Goal: Information Seeking & Learning: Check status

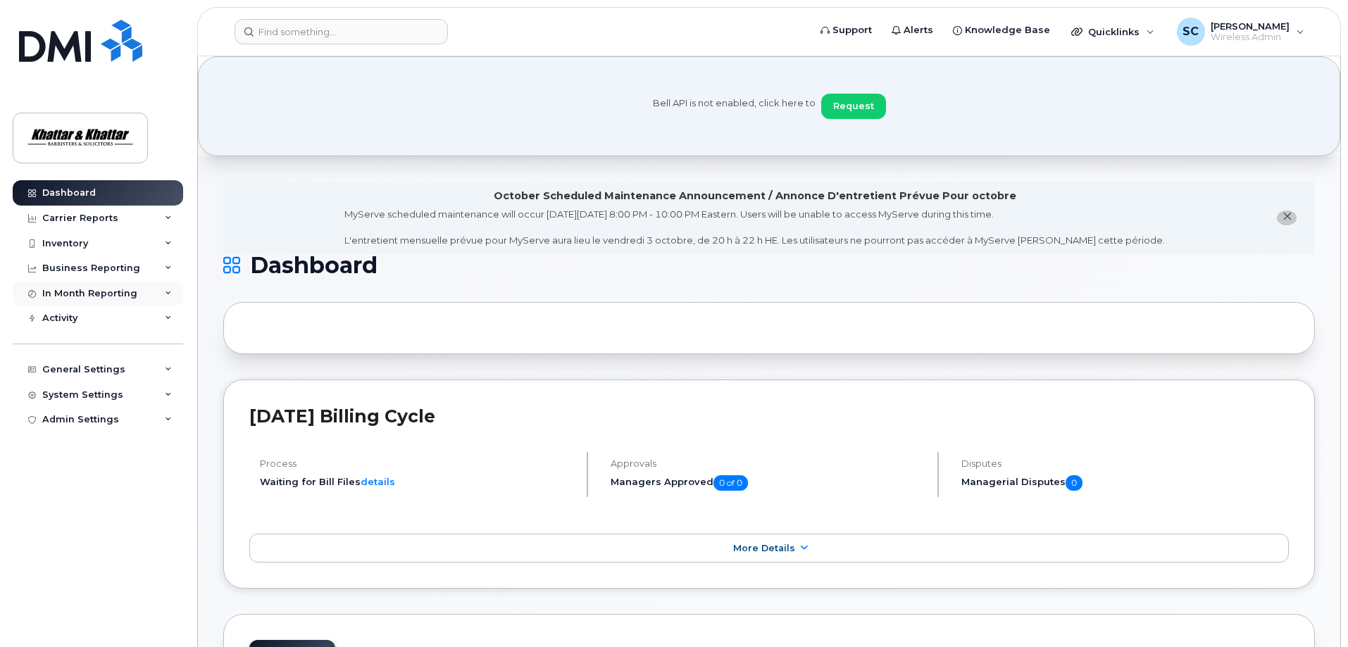
click at [70, 292] on div "In Month Reporting" at bounding box center [89, 293] width 95 height 11
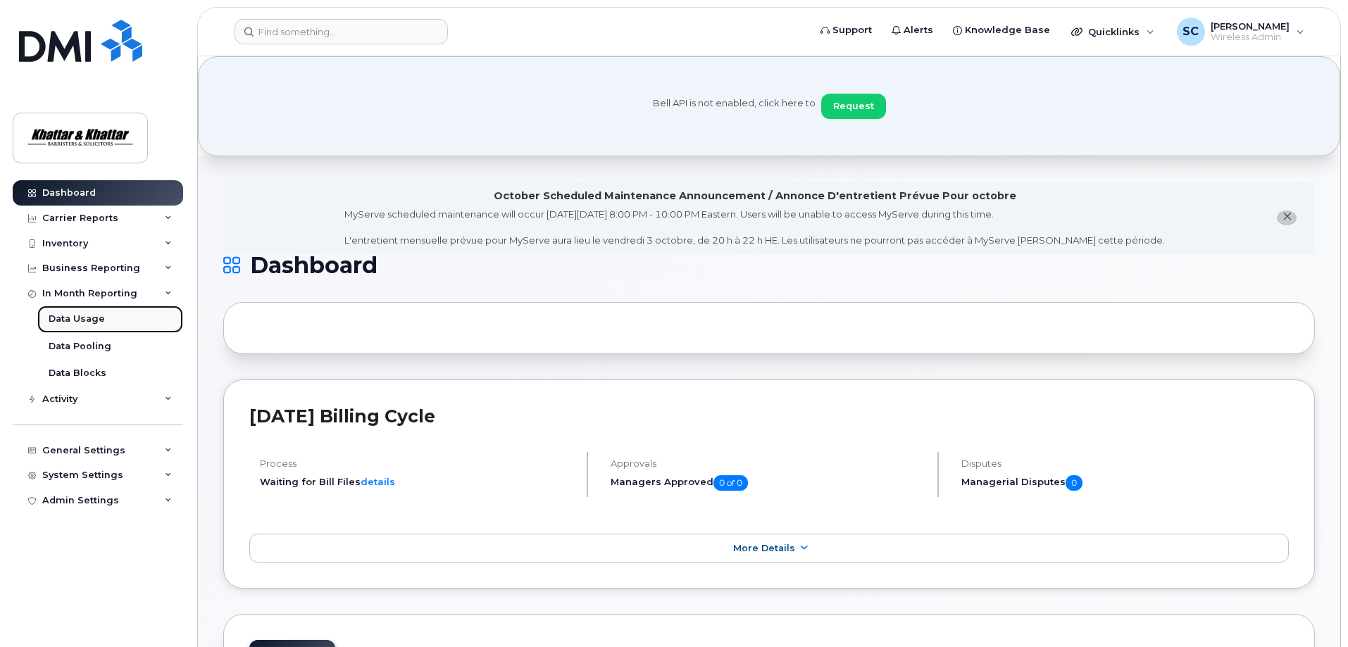
click at [74, 316] on div "Data Usage" at bounding box center [77, 319] width 56 height 13
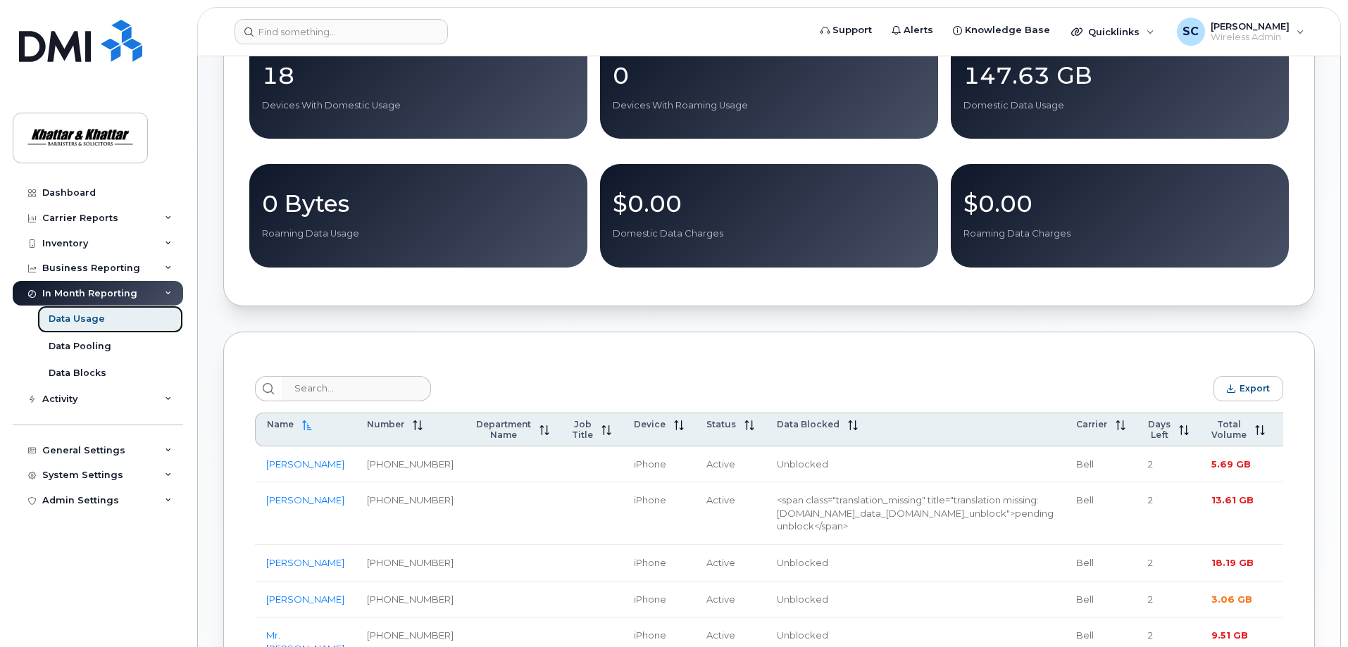
scroll to position [352, 0]
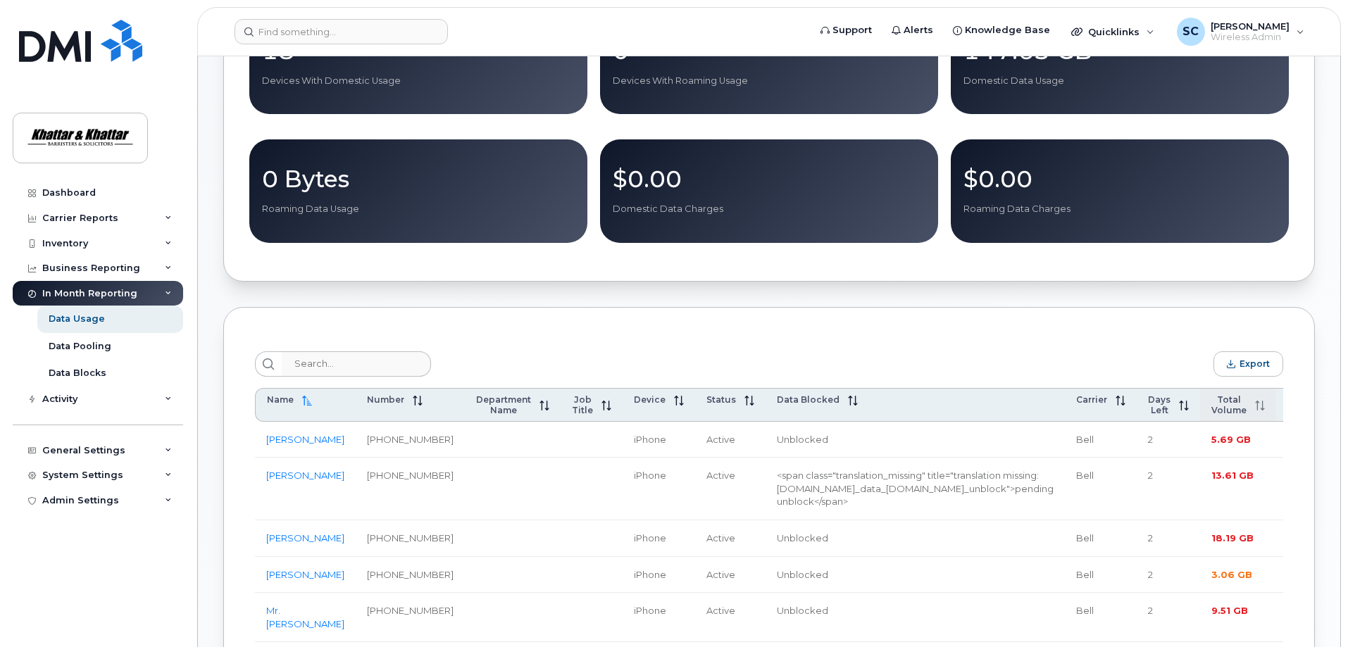
click at [1212, 411] on span "Total Volume" at bounding box center [1229, 404] width 35 height 21
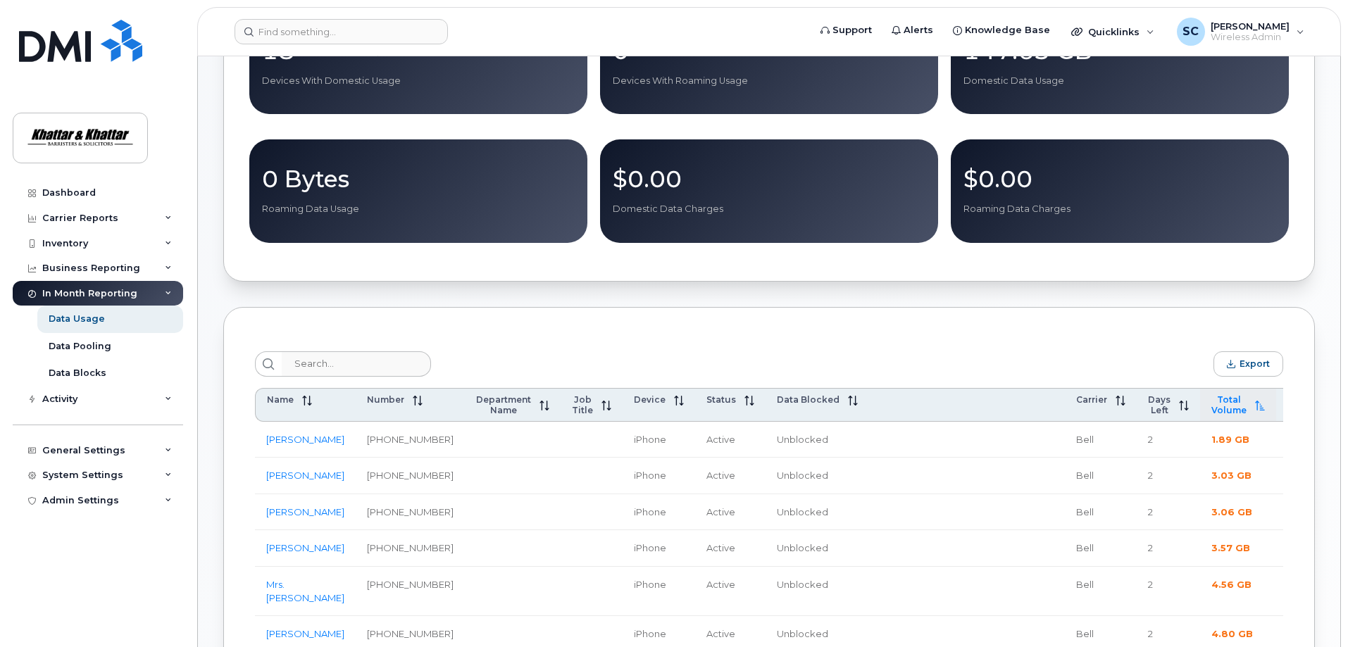
click at [1212, 411] on span "Total Volume" at bounding box center [1229, 404] width 35 height 21
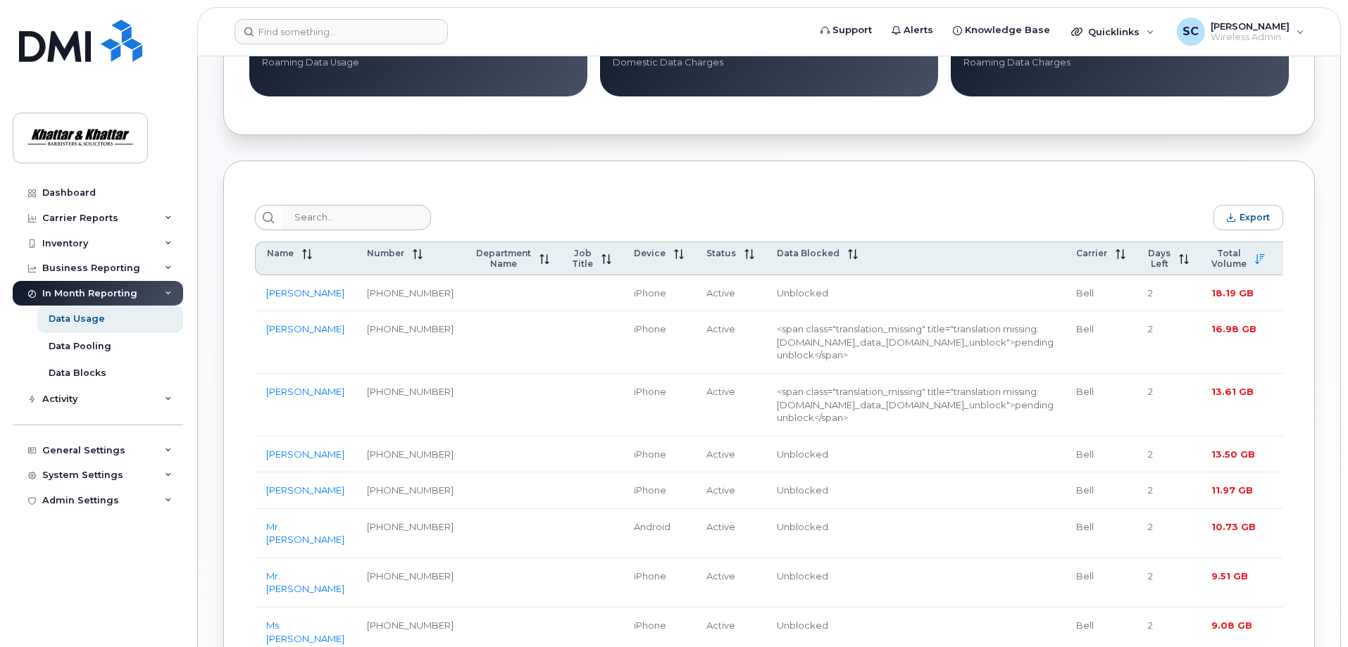
scroll to position [493, 0]
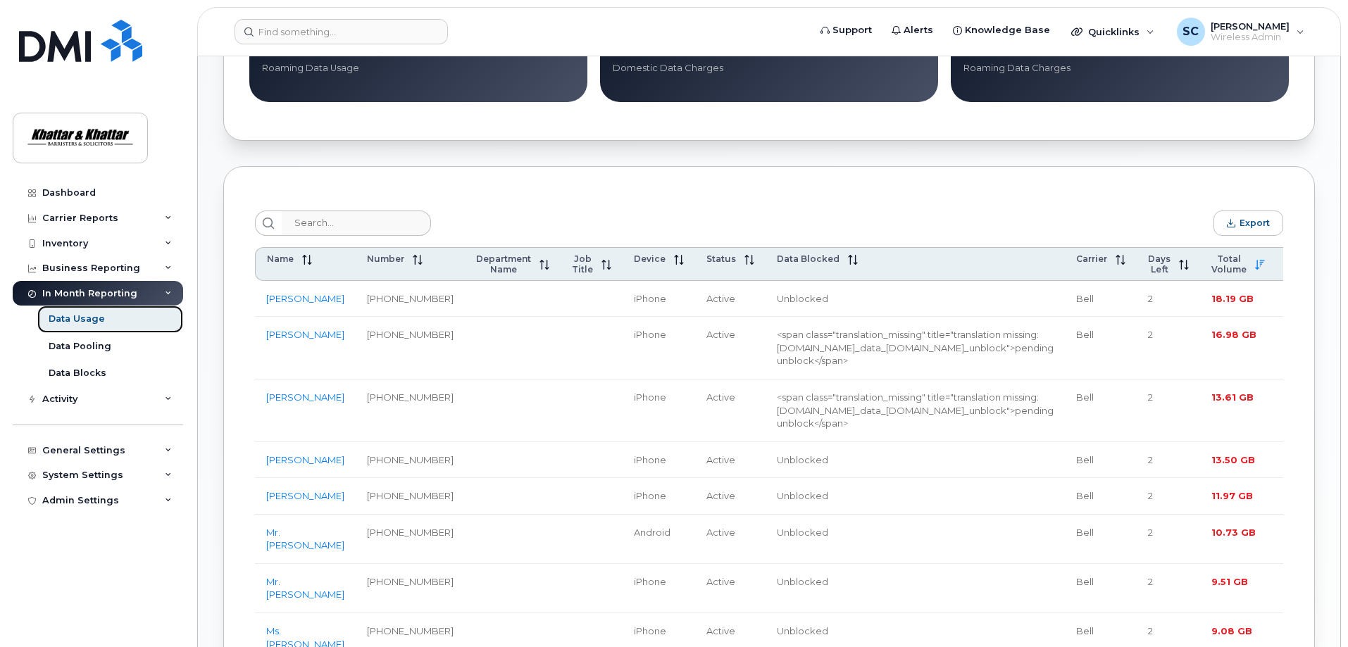
click at [73, 316] on div "Data Usage" at bounding box center [77, 319] width 56 height 13
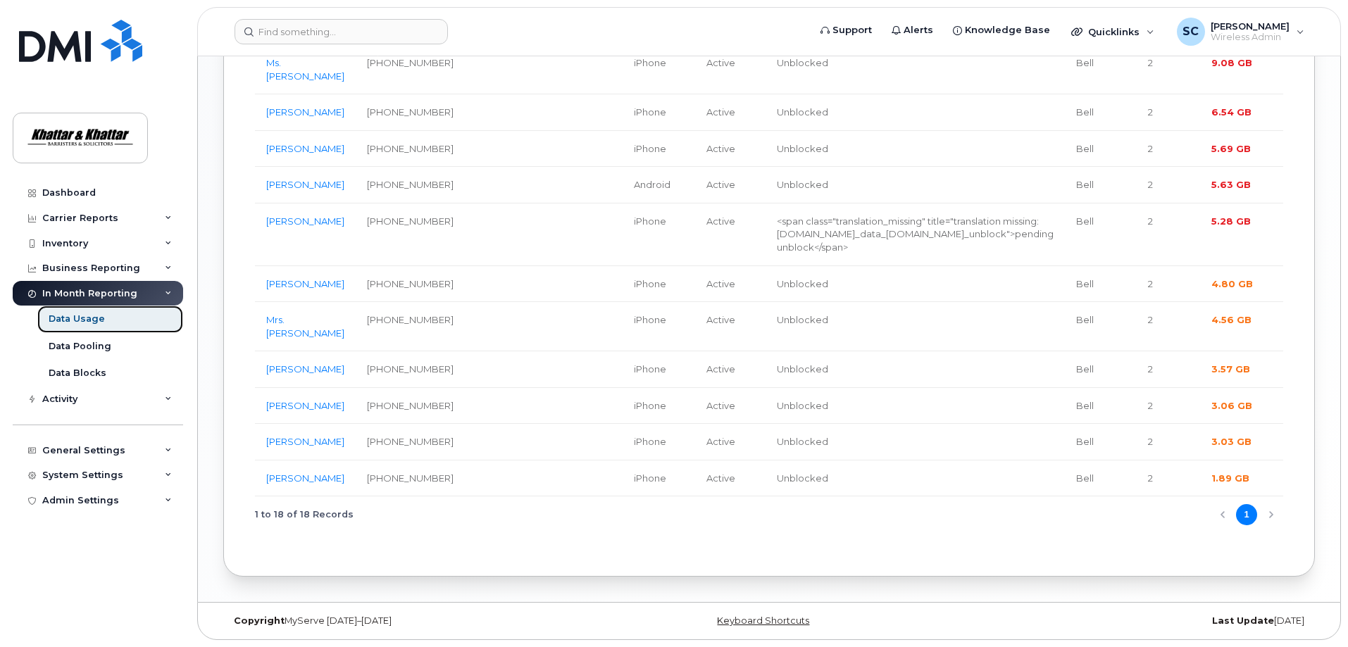
scroll to position [1198, 0]
click at [1265, 533] on div "1 to 18 of 18 Records 1" at bounding box center [769, 515] width 1028 height 36
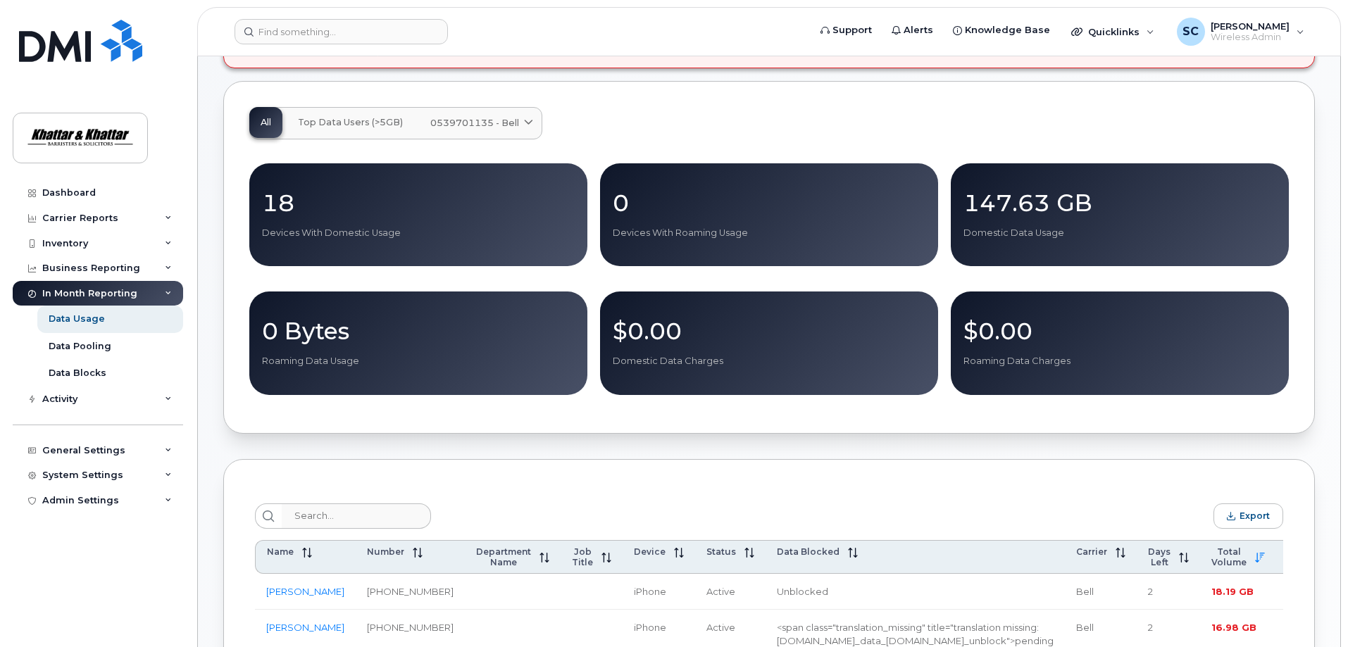
scroll to position [141, 0]
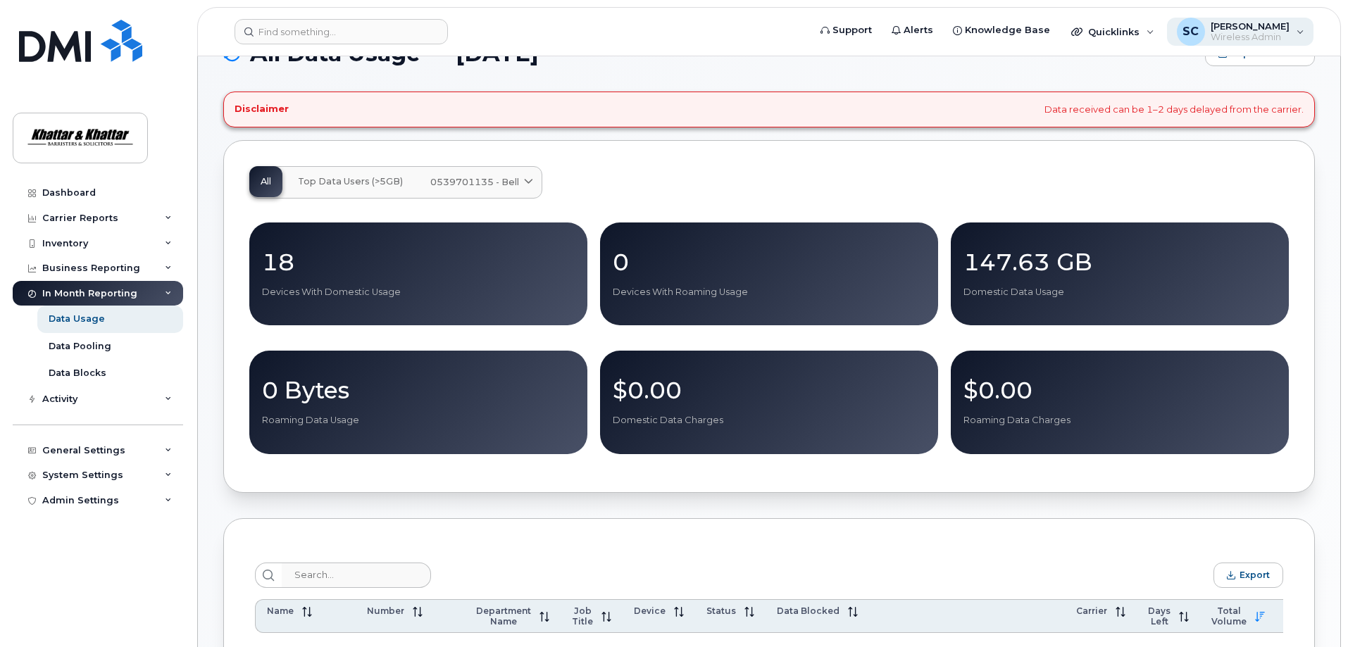
click at [1253, 41] on span "Wireless Admin" at bounding box center [1250, 37] width 79 height 11
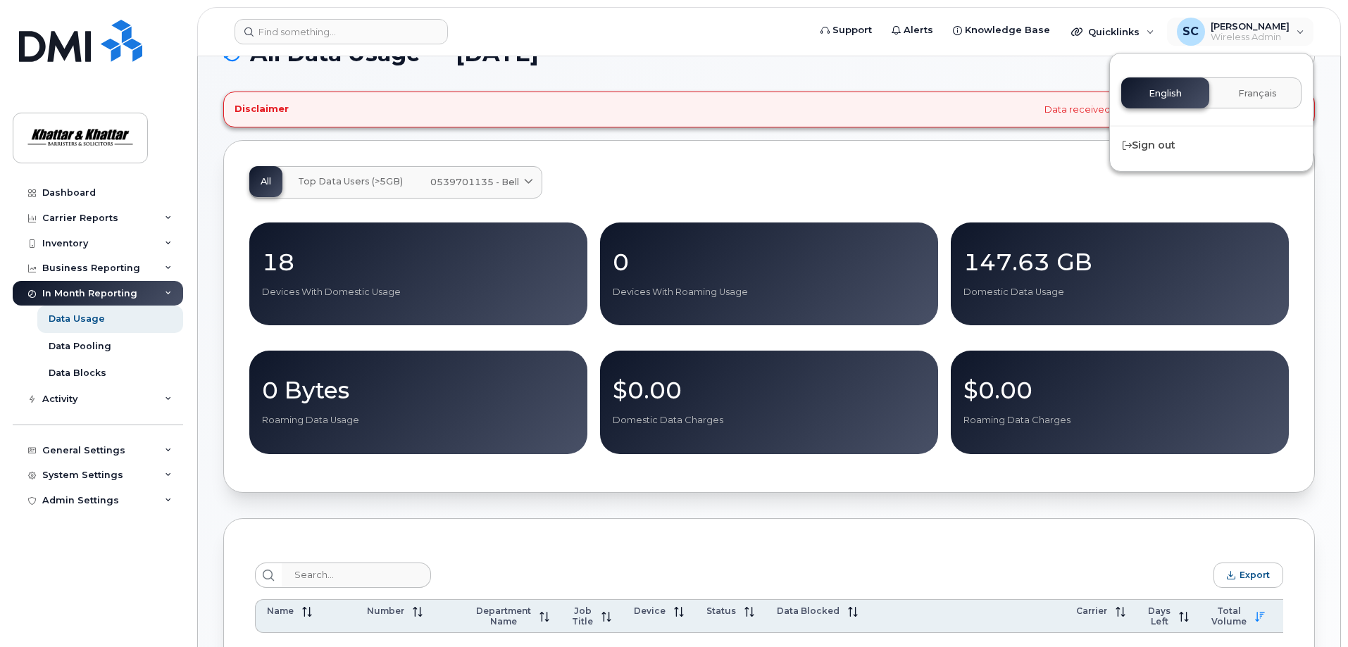
click at [786, 151] on div "All Top Data Users (>5GB) 0539701135 - Bell Medium Business Data Share Corp Bus…" at bounding box center [769, 316] width 1092 height 353
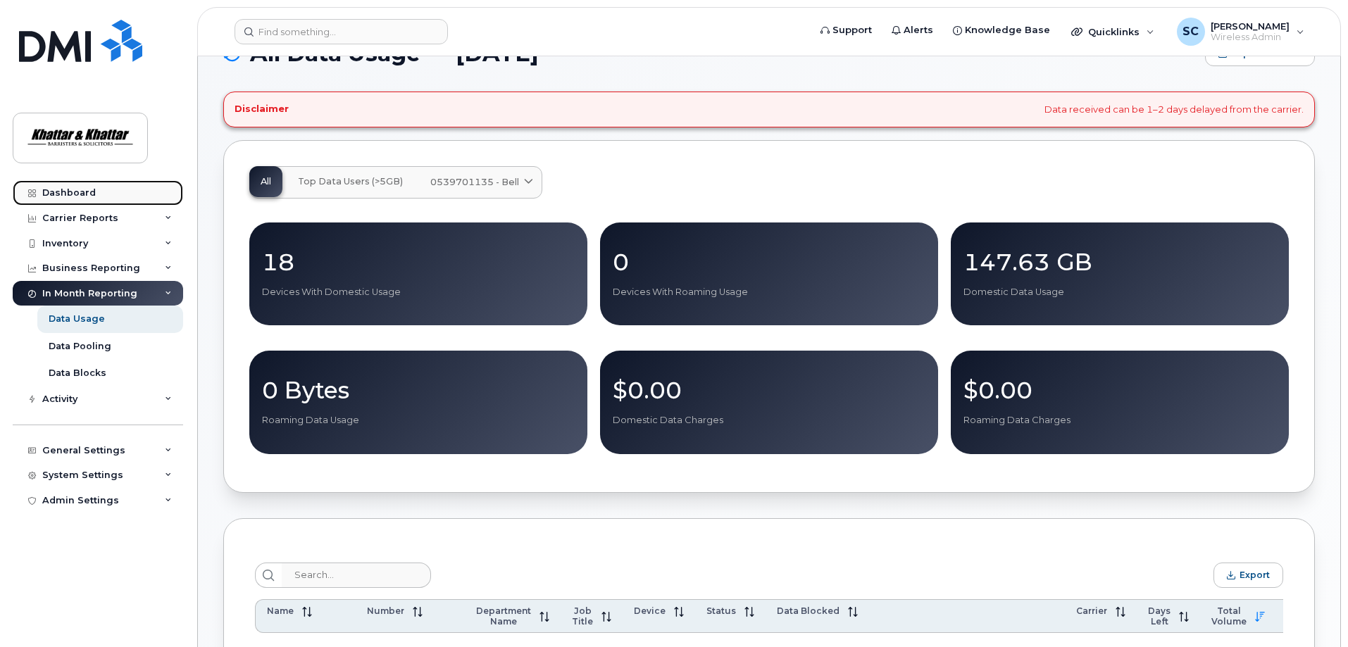
click at [63, 193] on div "Dashboard" at bounding box center [69, 192] width 54 height 11
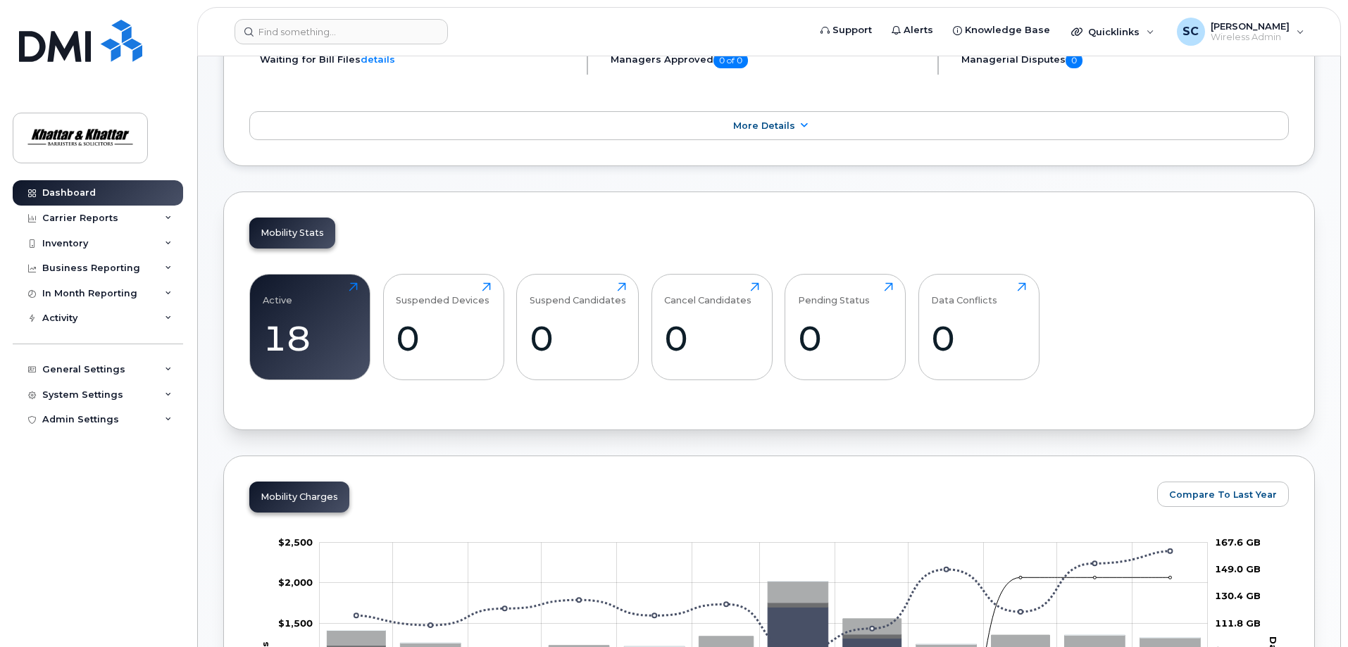
scroll to position [493, 0]
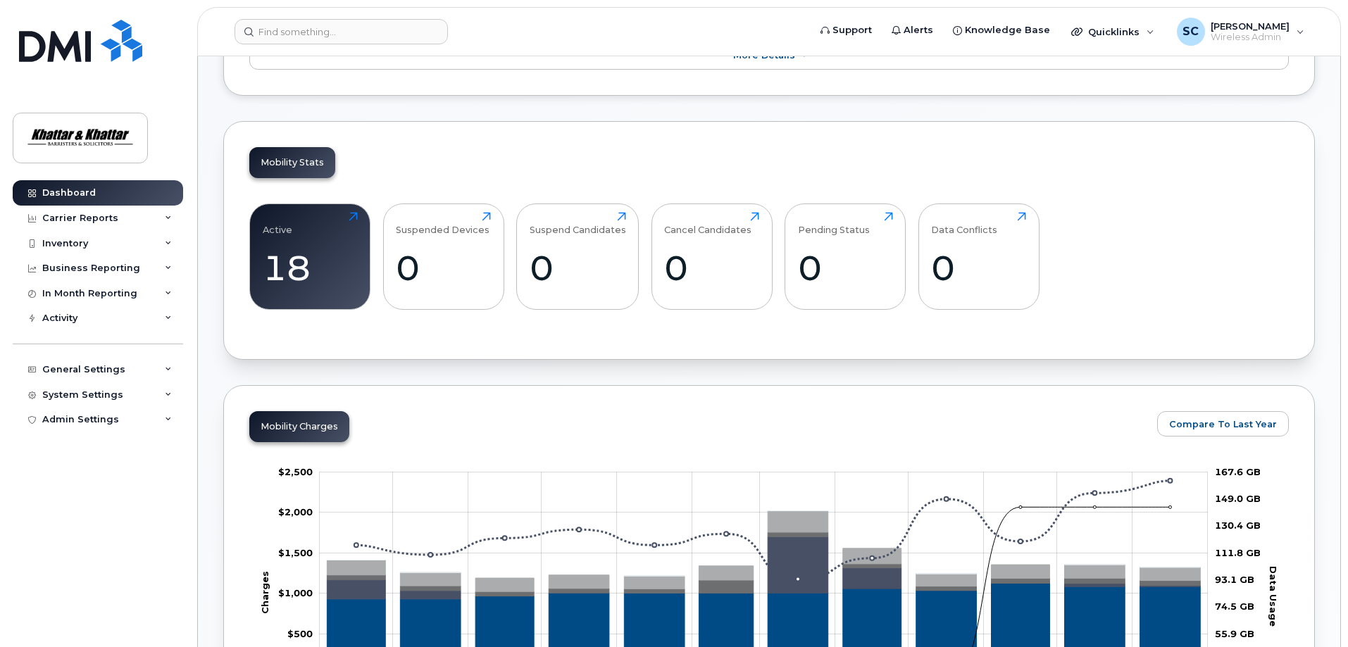
click at [295, 166] on div "Mobility Stats" at bounding box center [292, 162] width 86 height 31
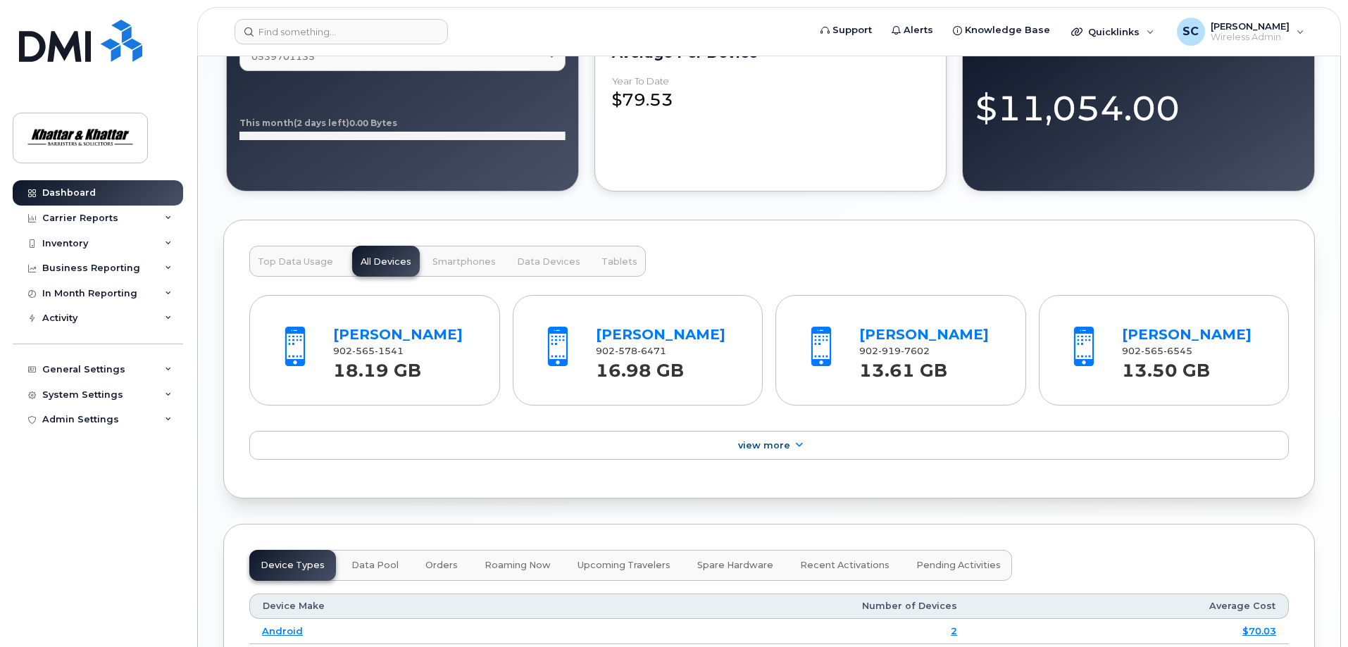
scroll to position [1479, 0]
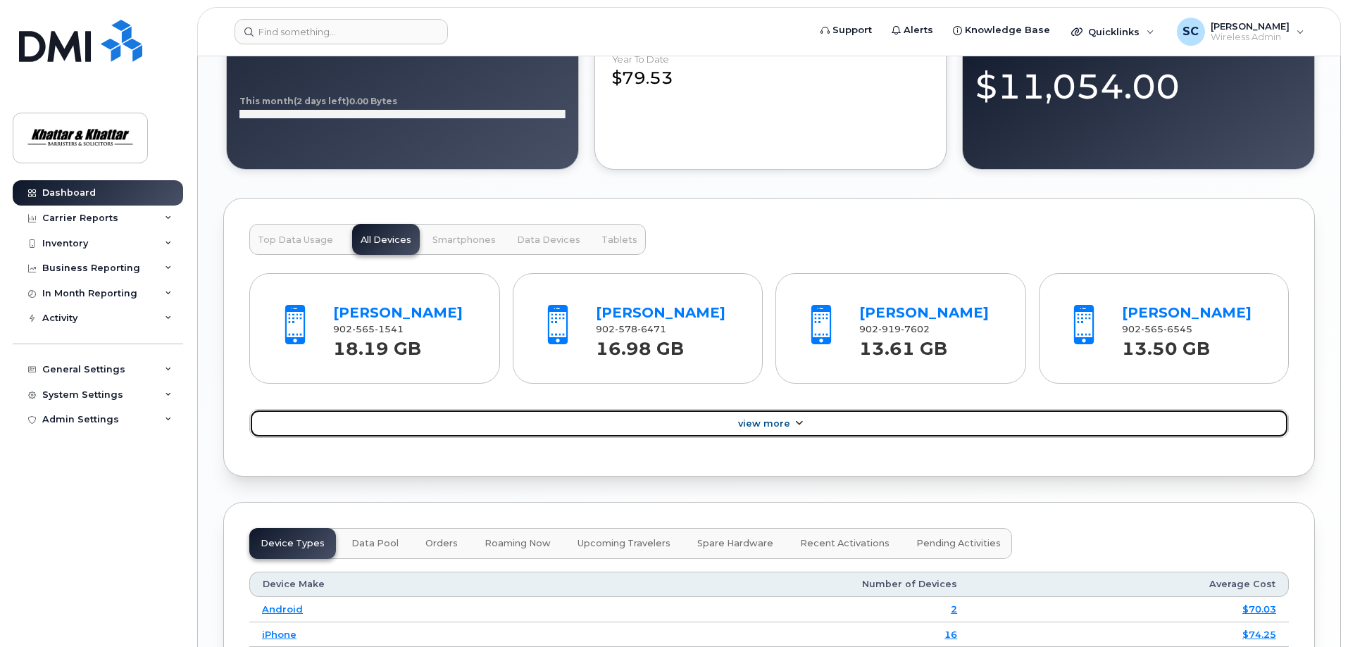
click at [767, 429] on span "View More" at bounding box center [764, 423] width 52 height 11
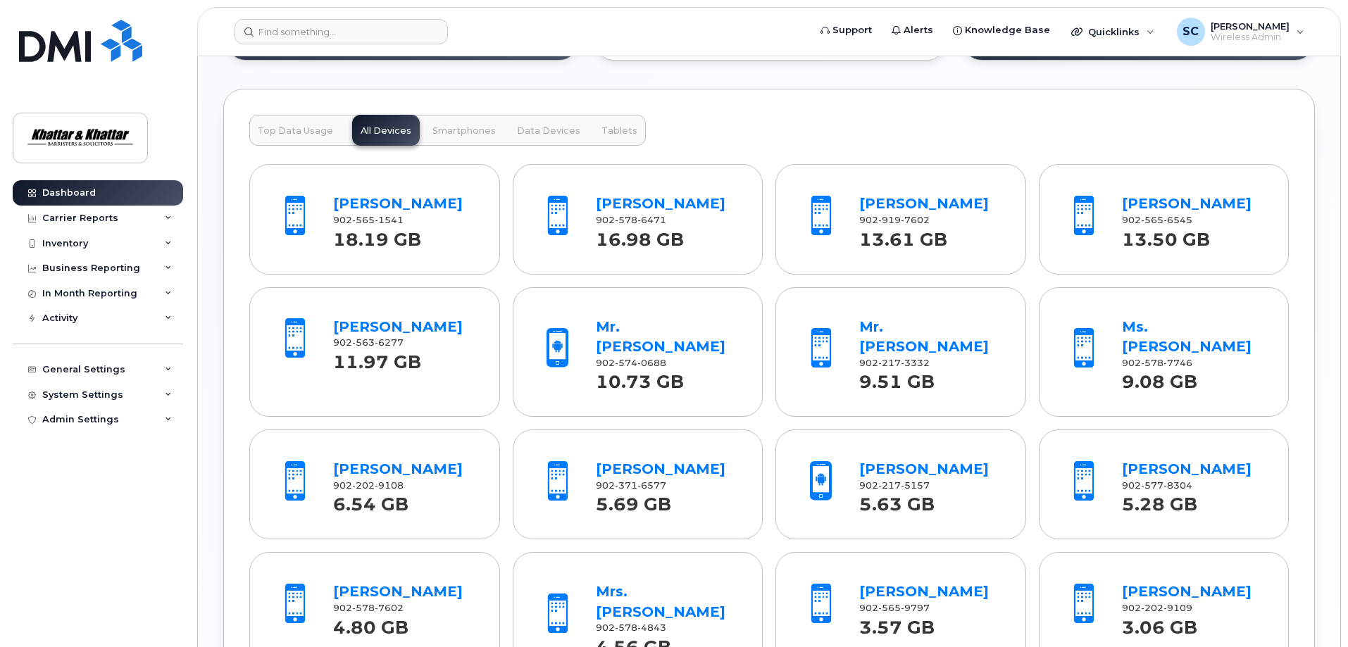
scroll to position [1620, 0]
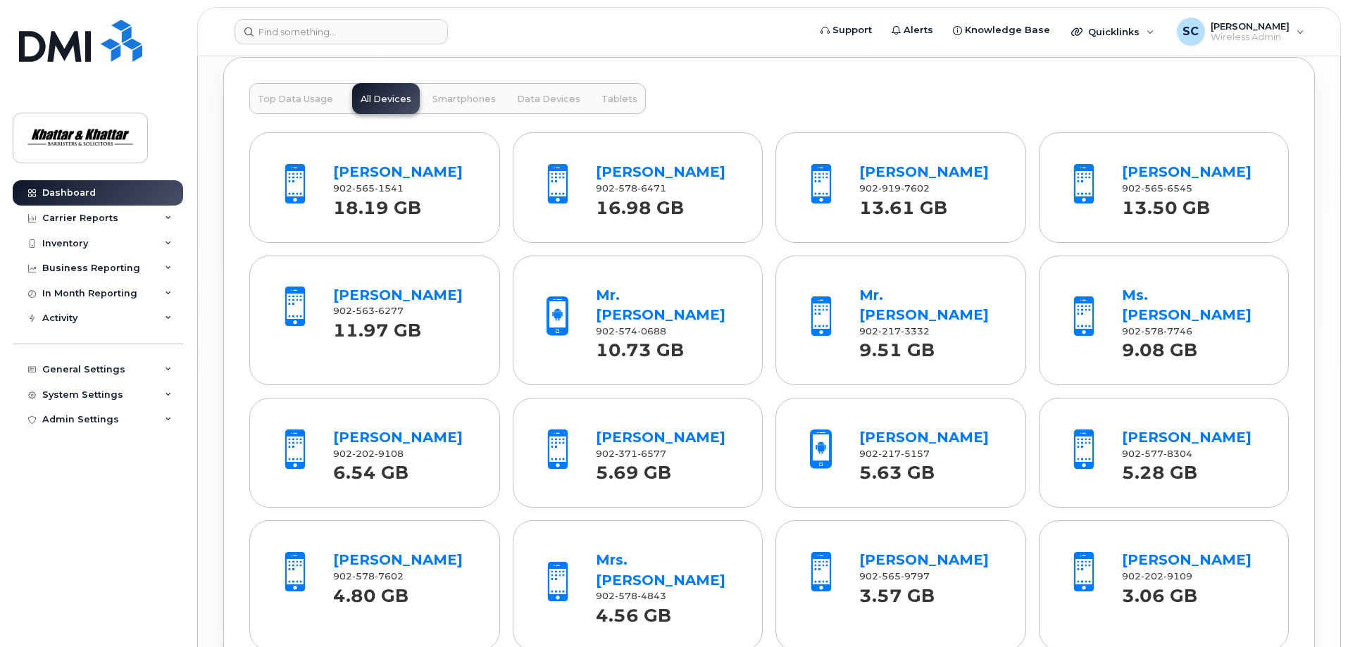
click at [272, 99] on span "Top Data Usage" at bounding box center [295, 99] width 75 height 11
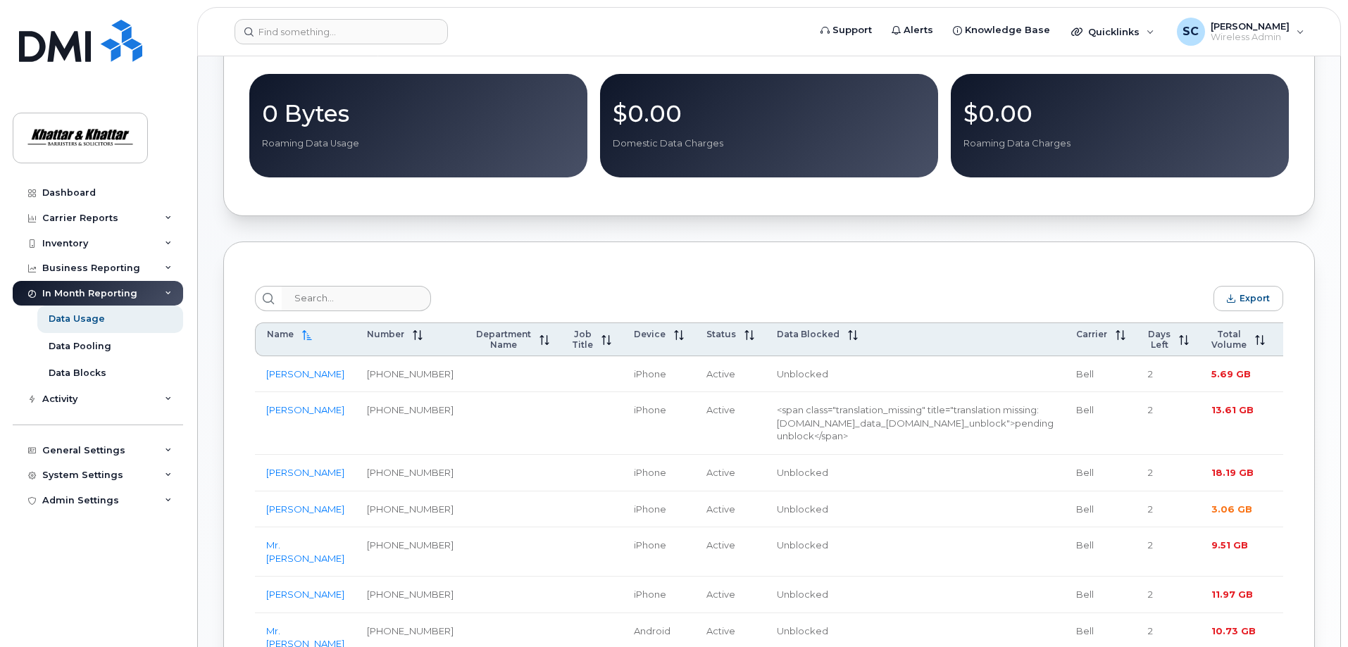
scroll to position [493, 0]
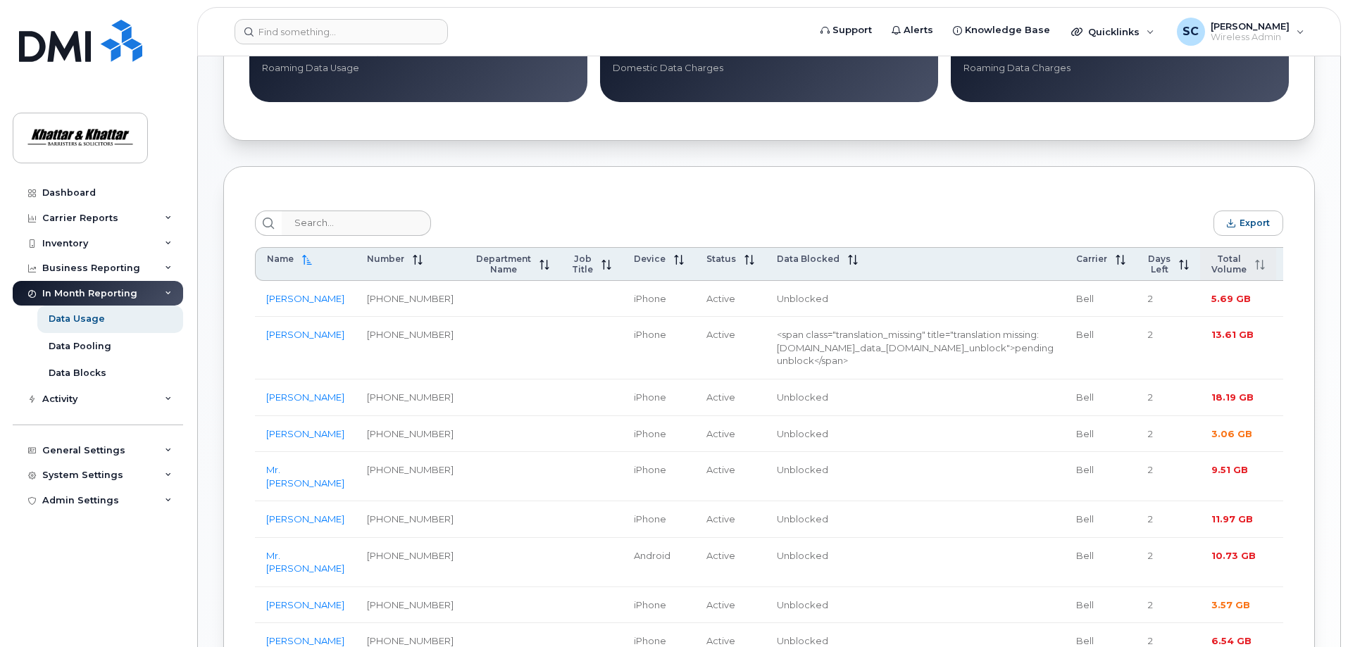
click at [1212, 268] on span "Total Volume" at bounding box center [1229, 264] width 35 height 21
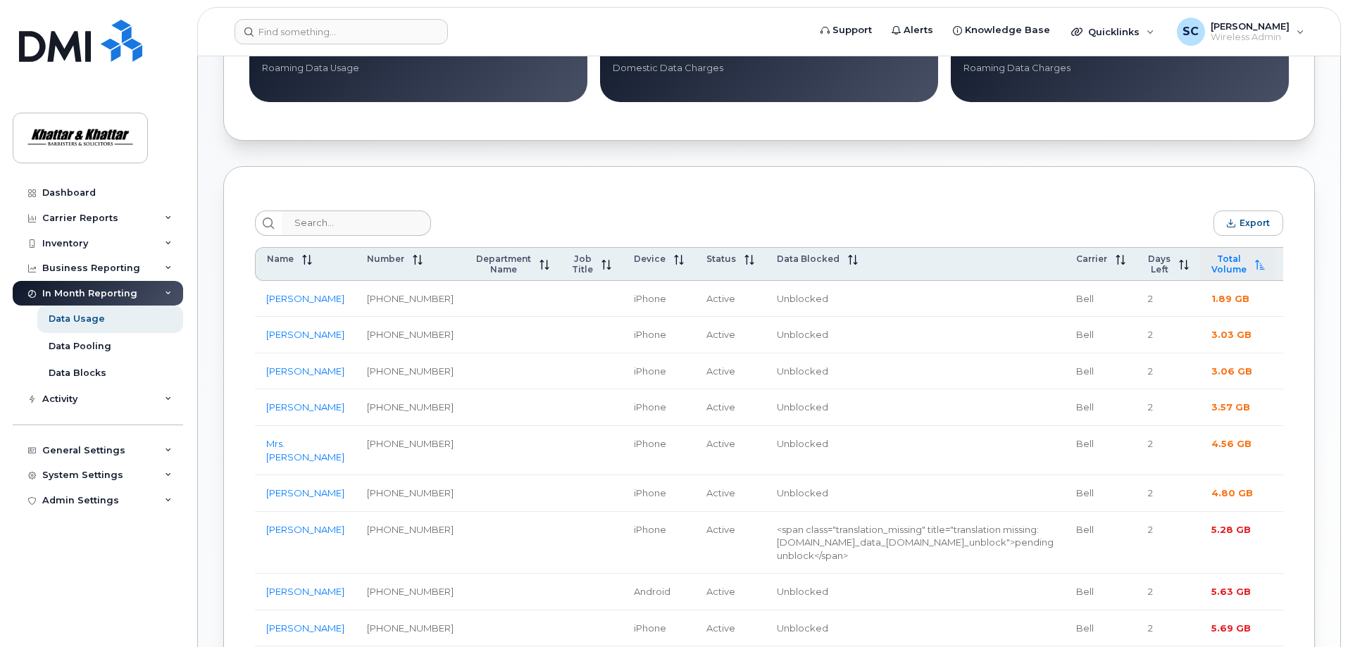
click at [1212, 268] on span "Total Volume" at bounding box center [1229, 264] width 35 height 21
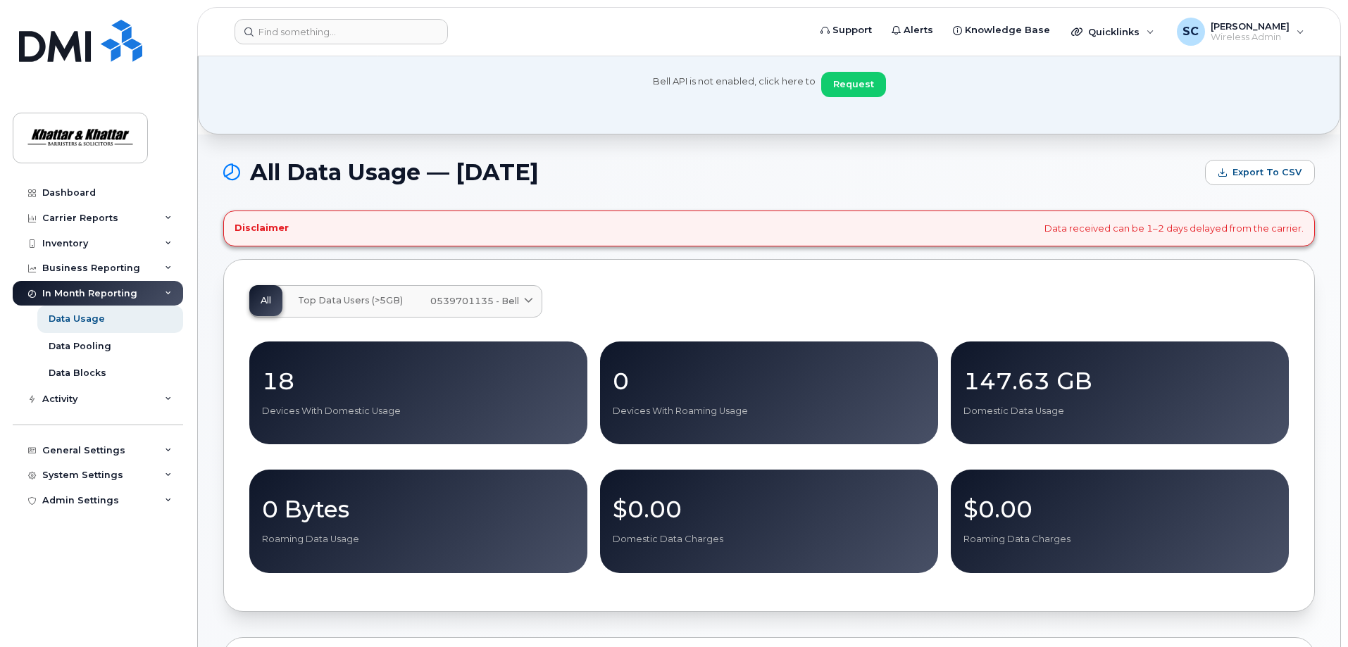
scroll to position [0, 0]
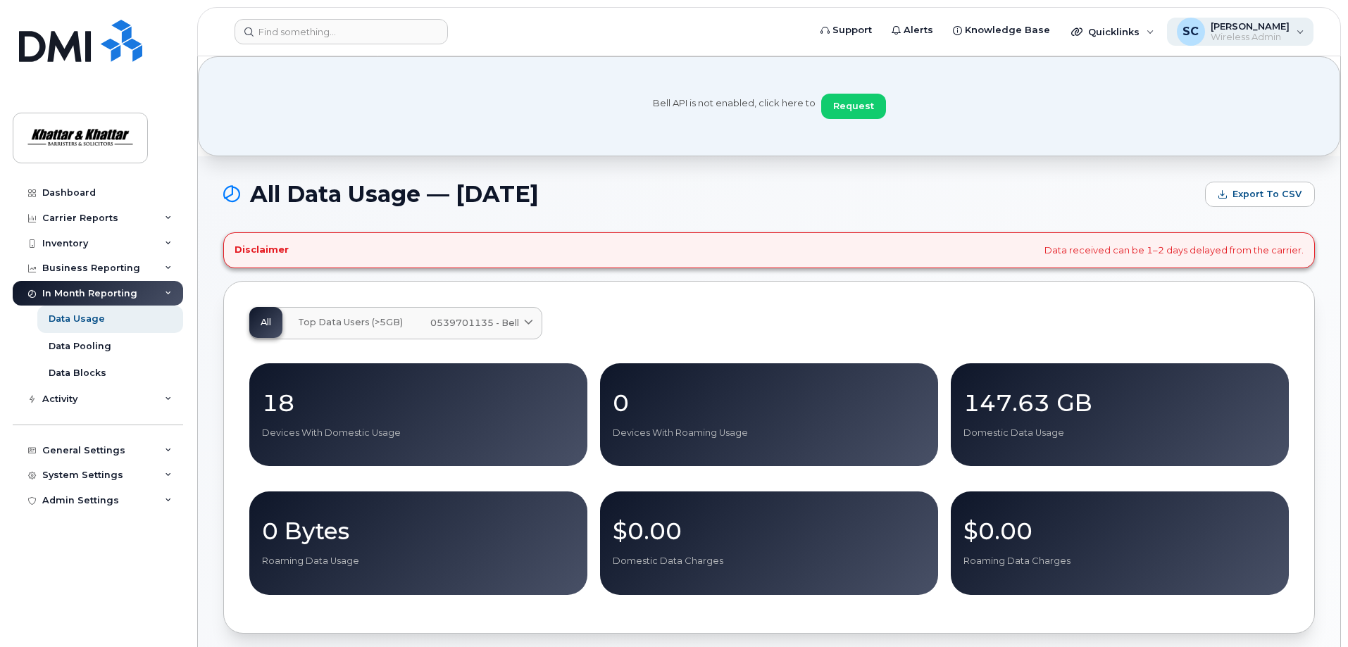
click at [1300, 33] on div "SC Sherri Coffin Wireless Admin" at bounding box center [1240, 32] width 147 height 28
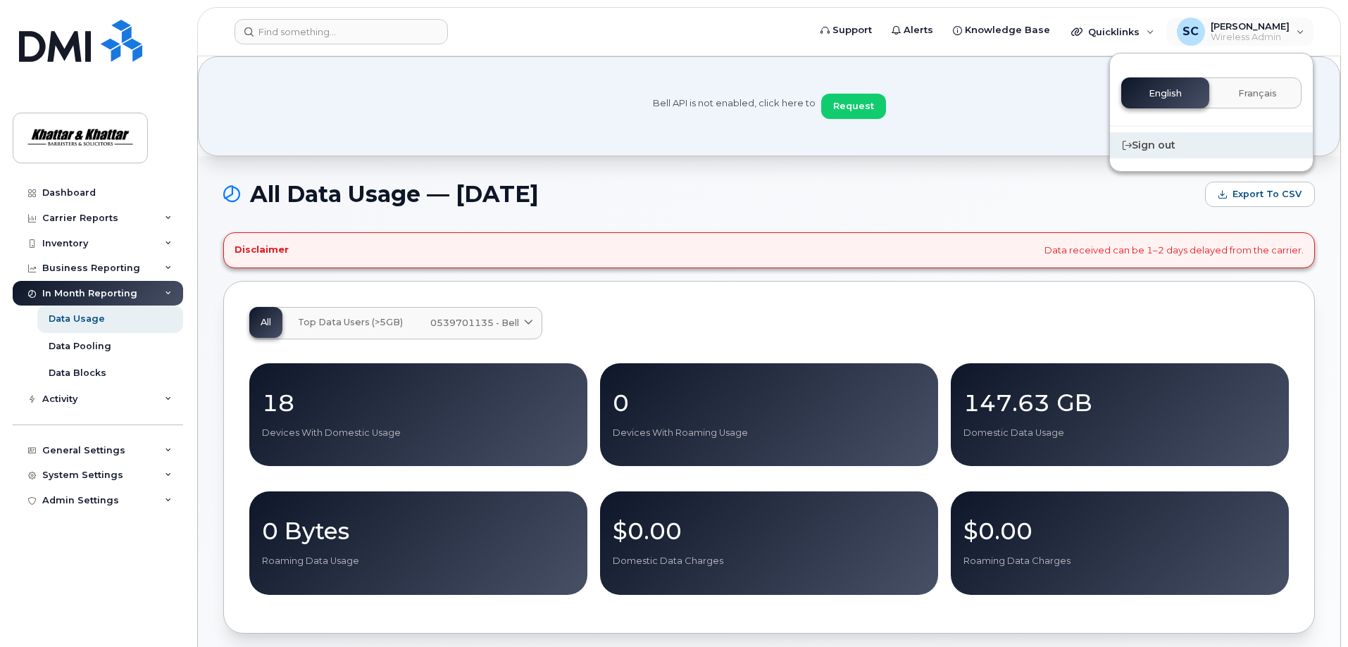
click at [1163, 142] on div "Sign out" at bounding box center [1211, 145] width 203 height 26
